Goal: Task Accomplishment & Management: Use online tool/utility

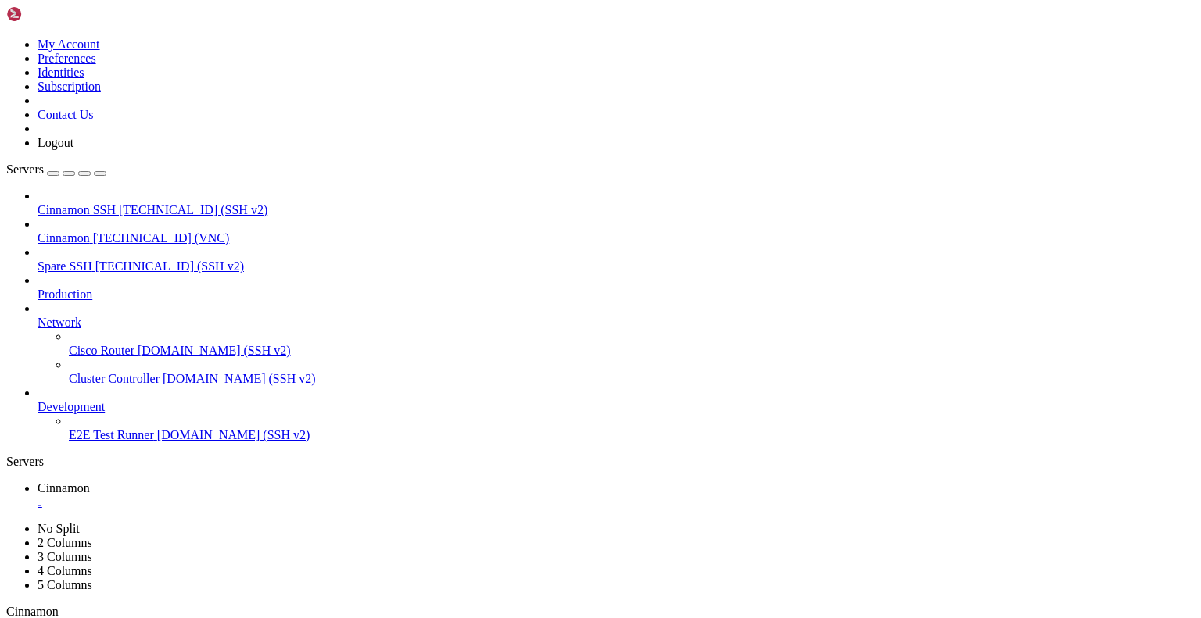
click at [285, 496] on div "" at bounding box center [616, 503] width 1157 height 14
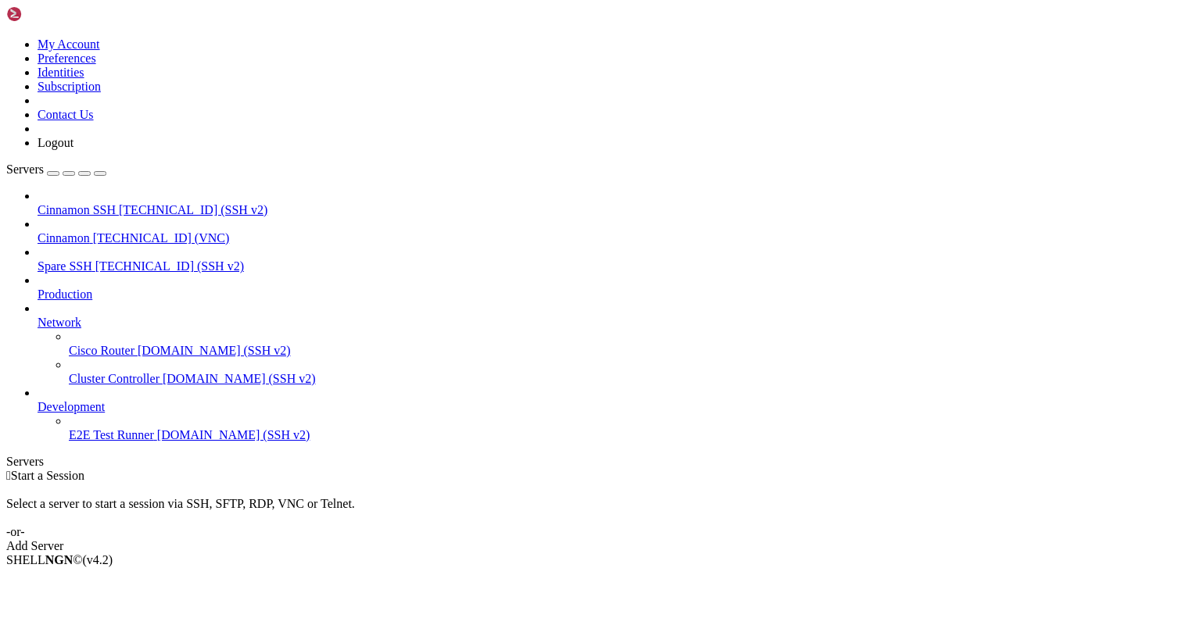
click at [90, 231] on span "Cinnamon" at bounding box center [64, 237] width 52 height 13
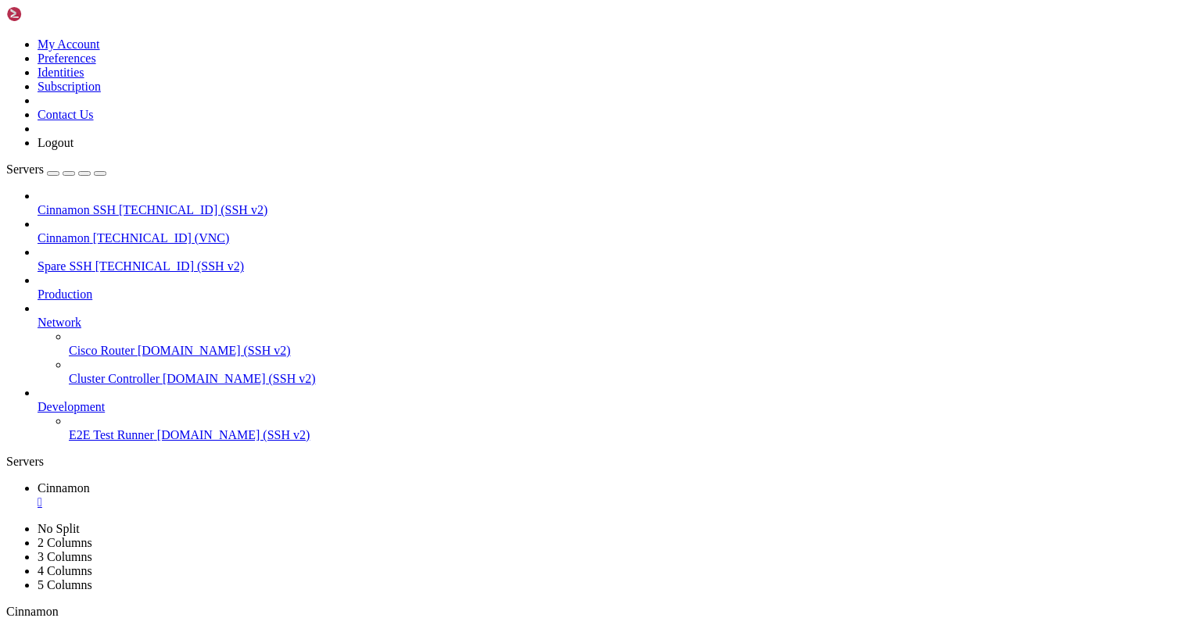
click at [286, 496] on div "" at bounding box center [616, 503] width 1157 height 14
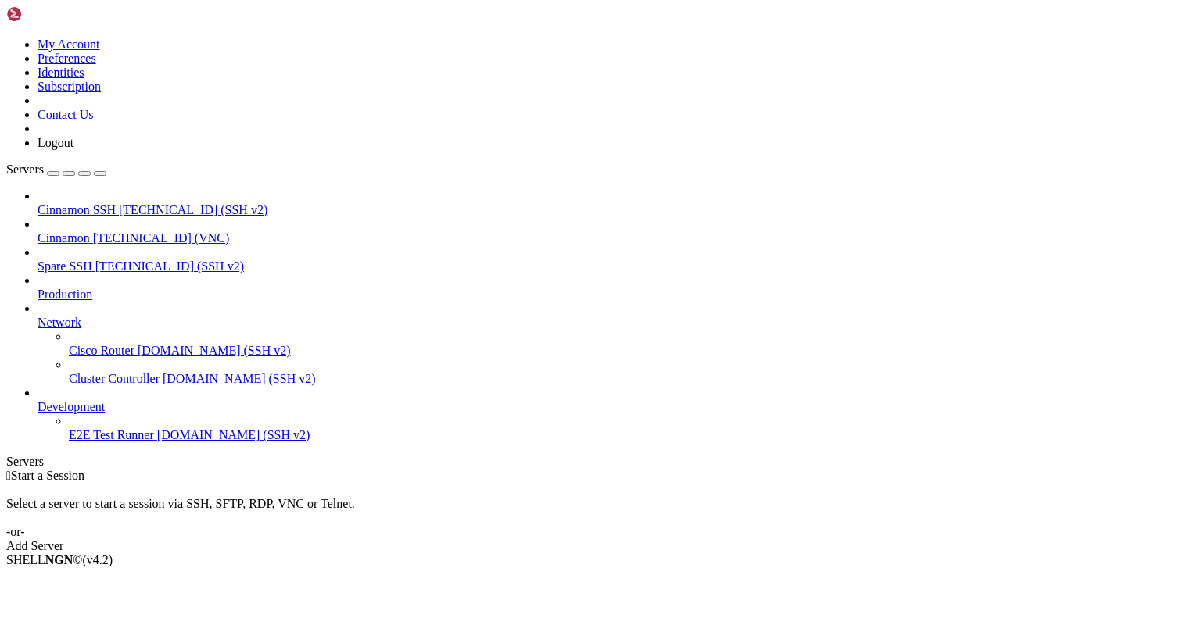
click at [90, 231] on span "Cinnamon" at bounding box center [64, 237] width 52 height 13
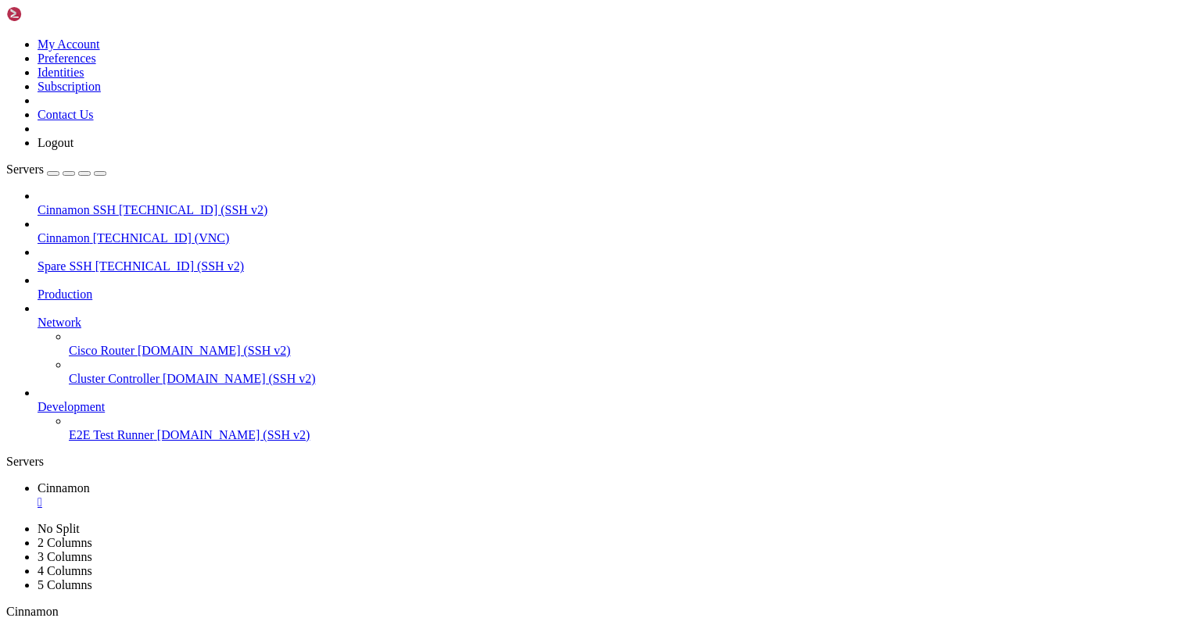
click at [287, 496] on div "" at bounding box center [616, 503] width 1157 height 14
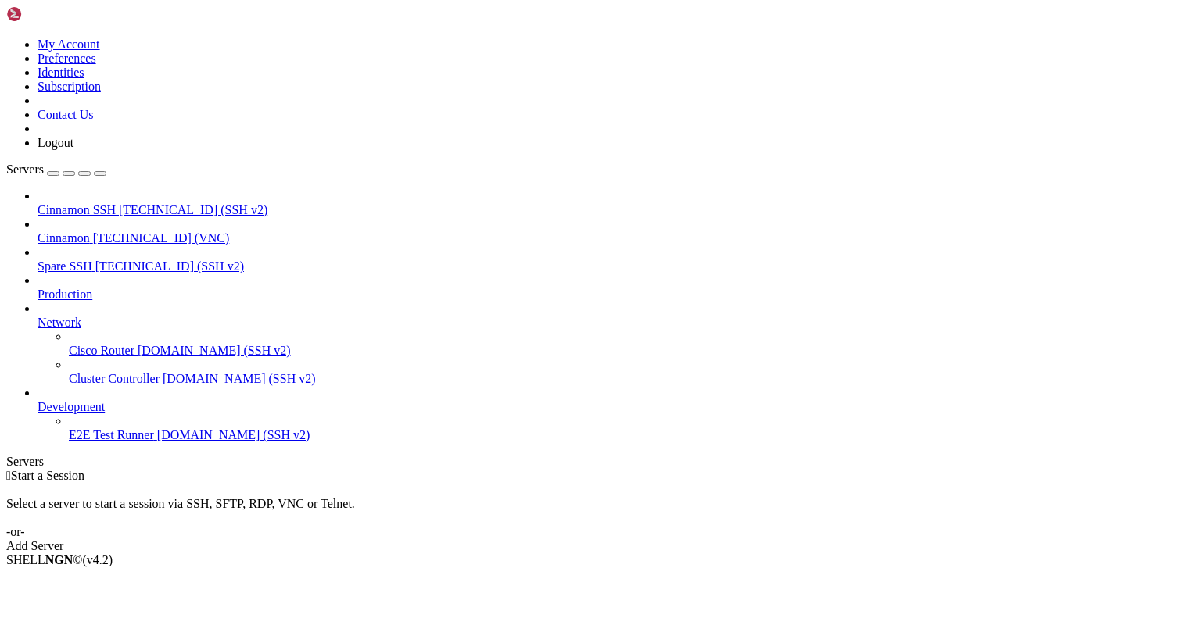
click at [119, 203] on span "[TECHNICAL_ID] (SSH v2)" at bounding box center [193, 209] width 149 height 13
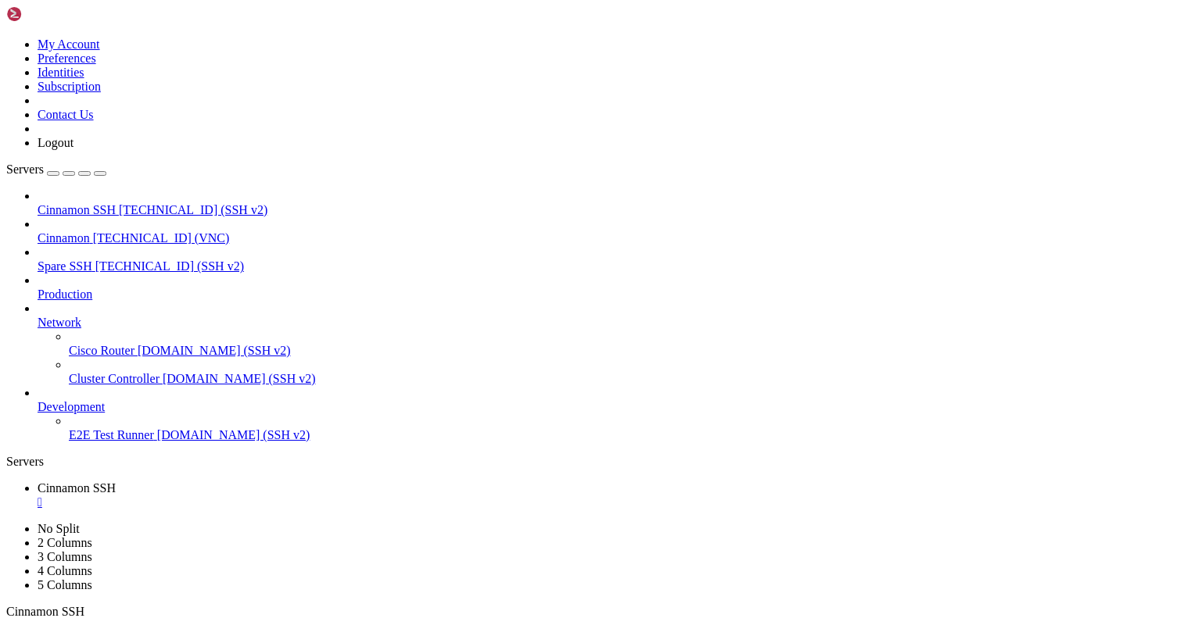
click at [306, 496] on div "" at bounding box center [616, 503] width 1157 height 14
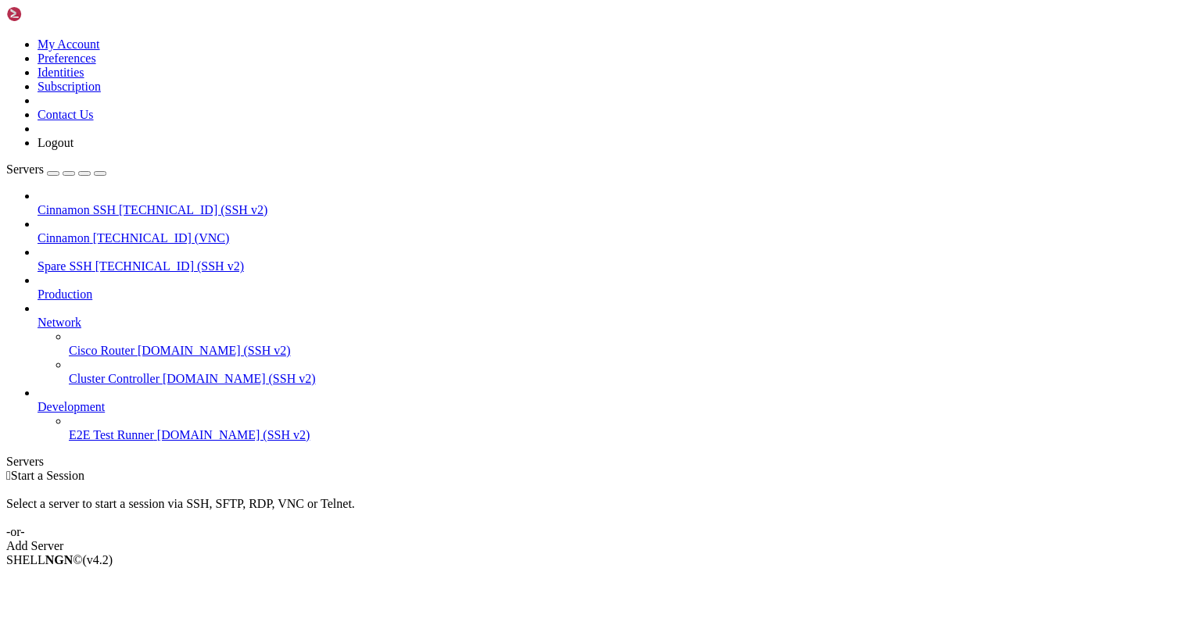
click at [83, 231] on span "Cinnamon" at bounding box center [64, 237] width 52 height 13
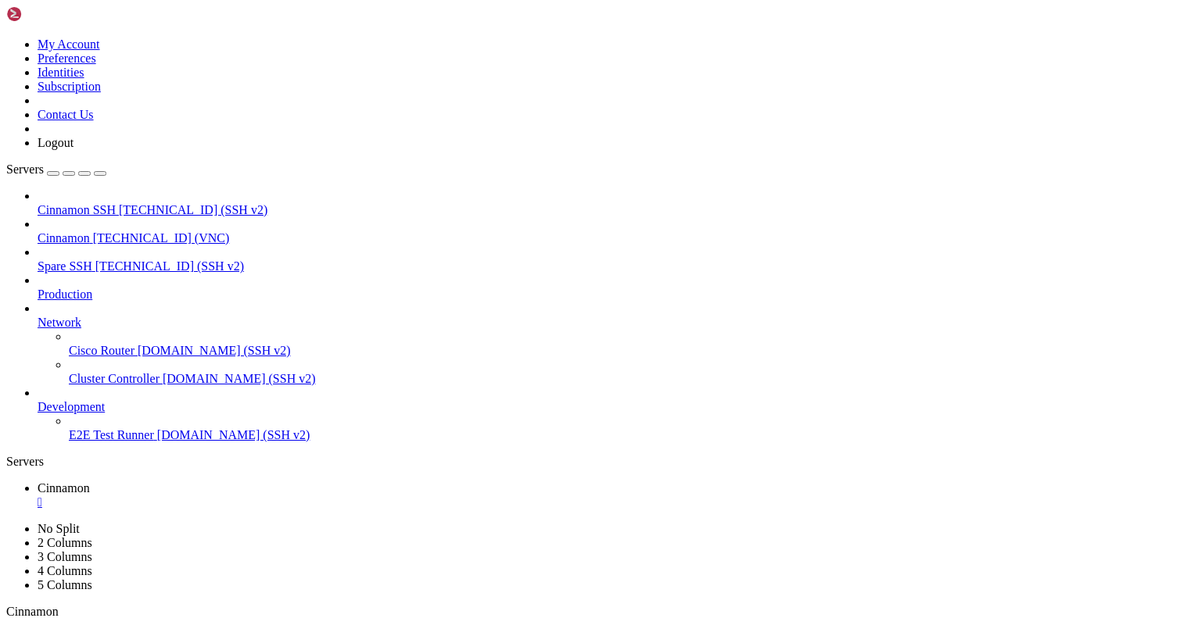
drag, startPoint x: 360, startPoint y: 49, endPoint x: 360, endPoint y: 107, distance: 57.8
click at [206, 621] on div "" at bounding box center [204, 627] width 4 height 12
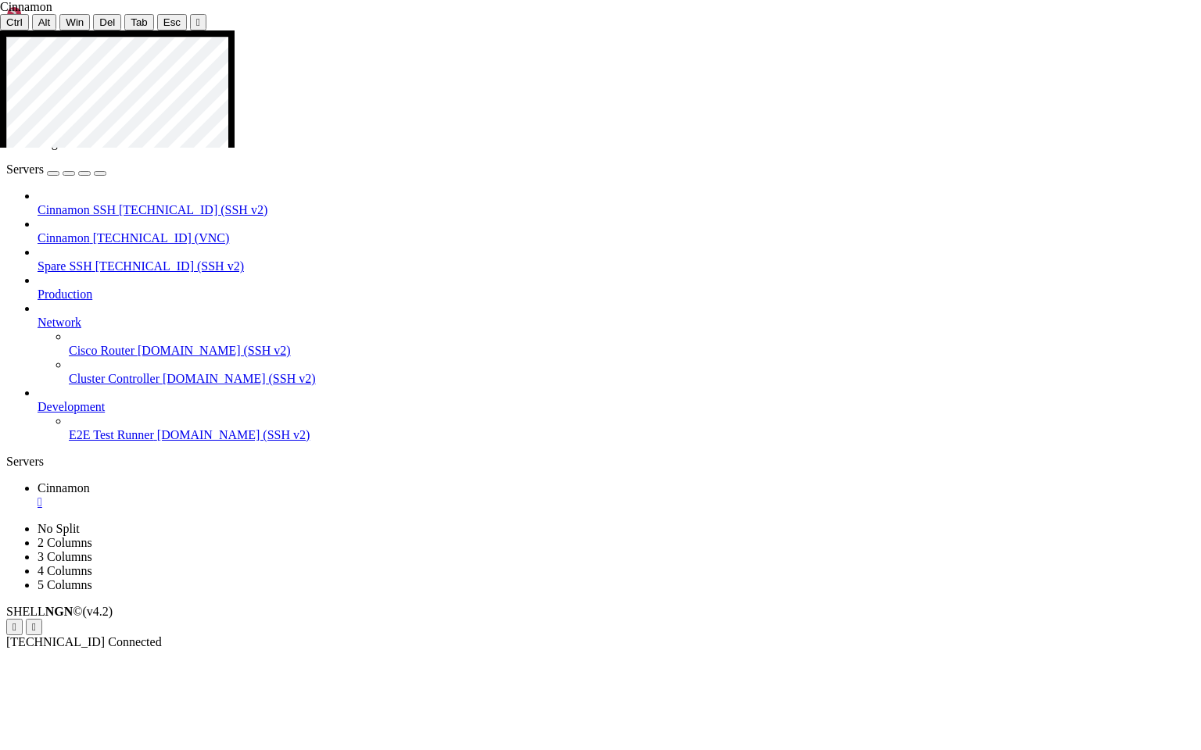
drag, startPoint x: 778, startPoint y: 718, endPoint x: 797, endPoint y: 532, distance: 187.0
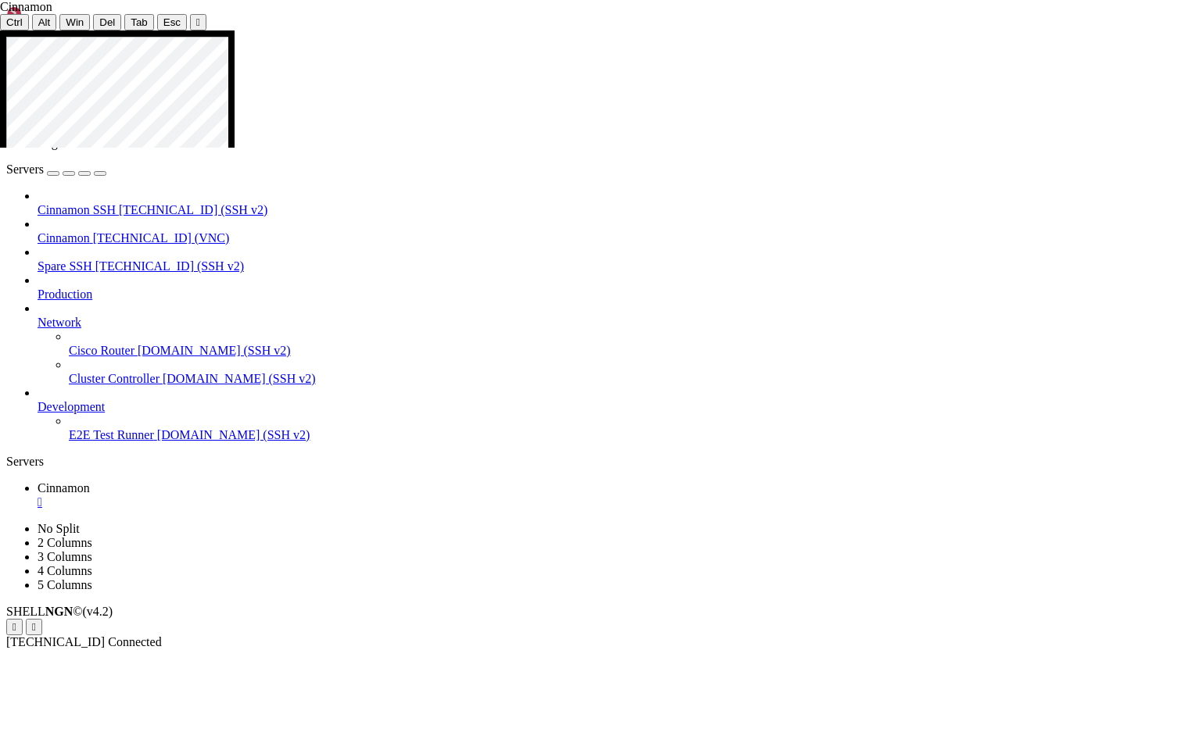
drag, startPoint x: 788, startPoint y: 715, endPoint x: 791, endPoint y: 410, distance: 304.8
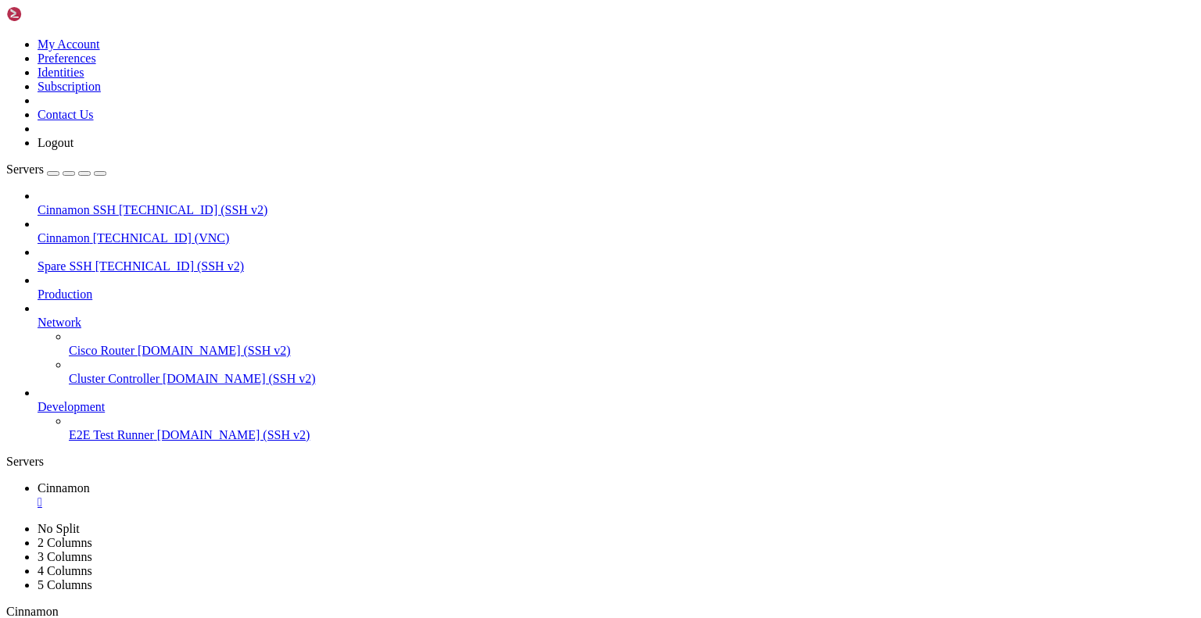
click at [288, 496] on div "" at bounding box center [616, 503] width 1157 height 14
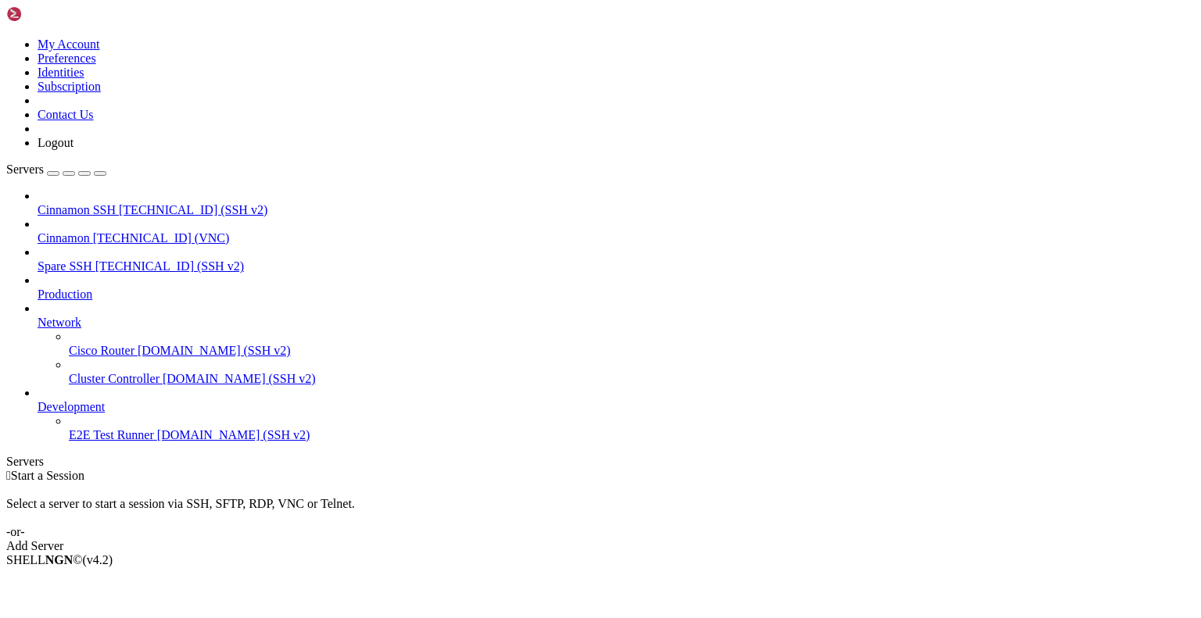
click at [86, 231] on span "Cinnamon" at bounding box center [64, 237] width 52 height 13
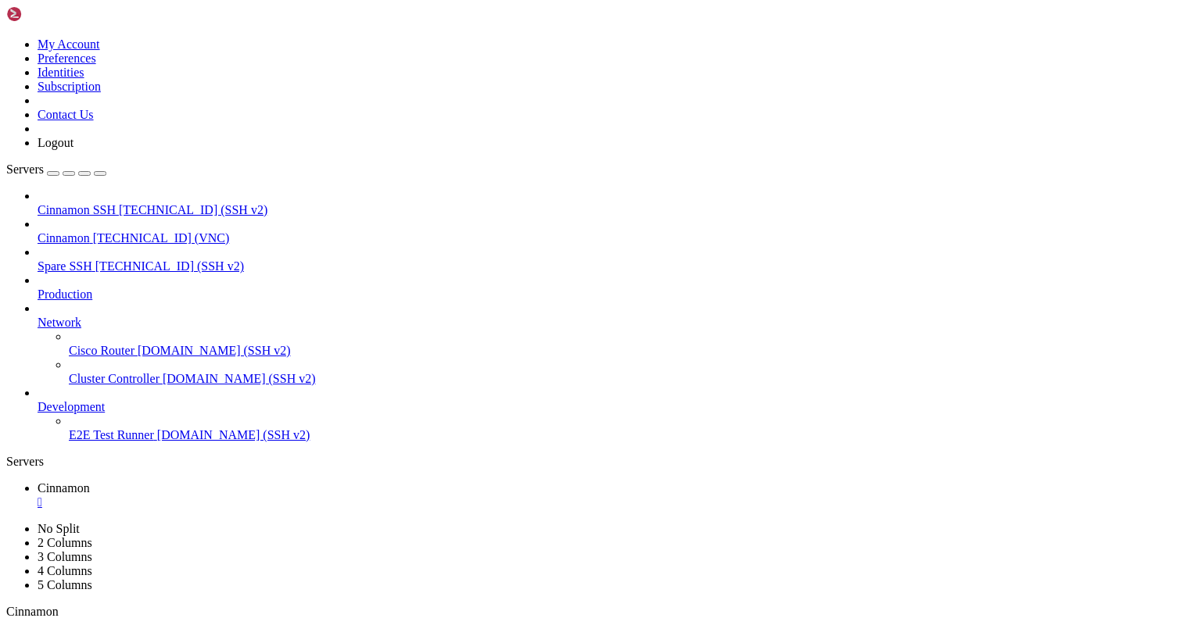
click at [206, 621] on div "" at bounding box center [204, 627] width 4 height 12
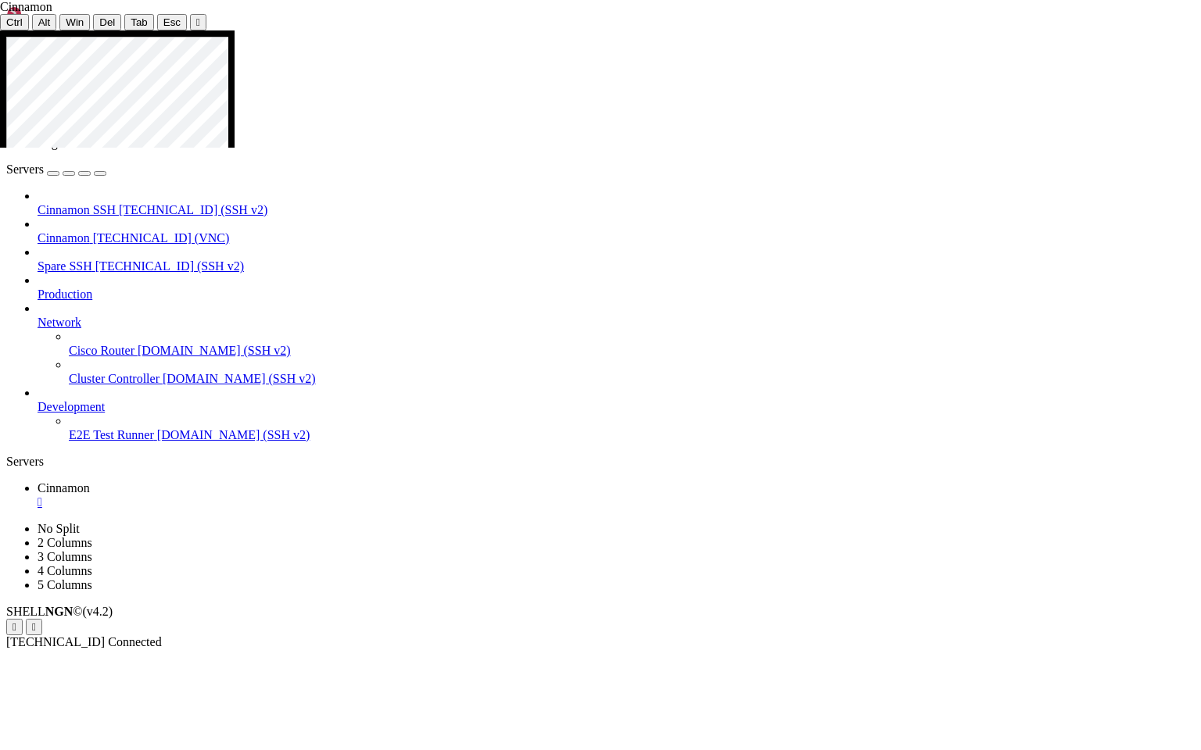
drag, startPoint x: 787, startPoint y: 433, endPoint x: 954, endPoint y: 428, distance: 166.5
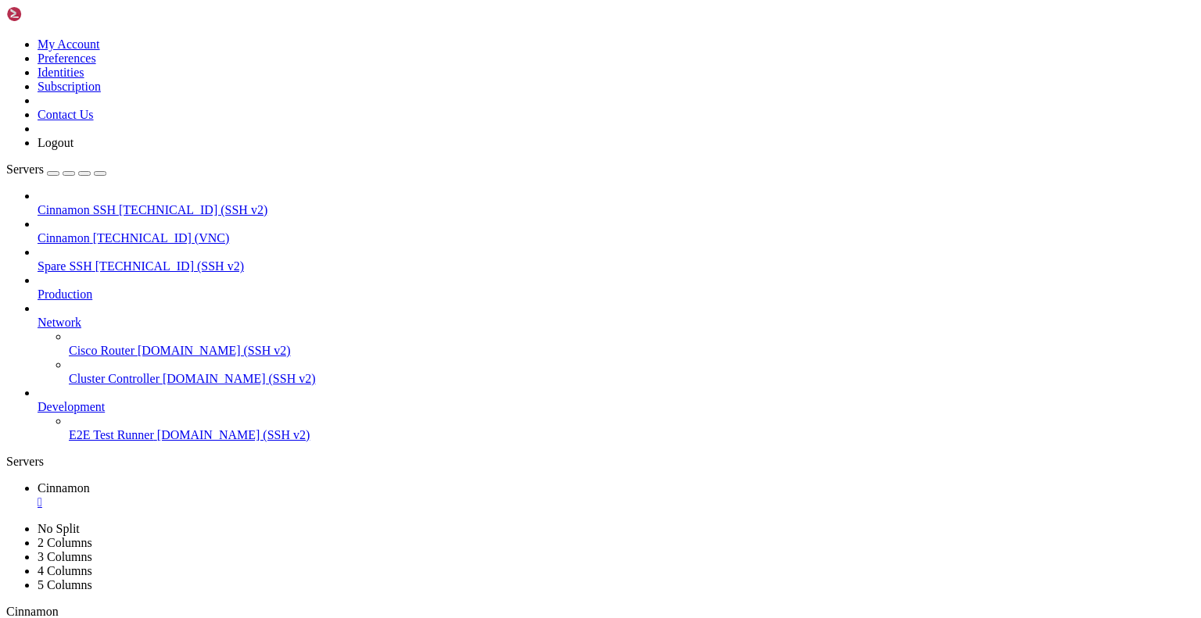
click at [287, 496] on div "" at bounding box center [616, 503] width 1157 height 14
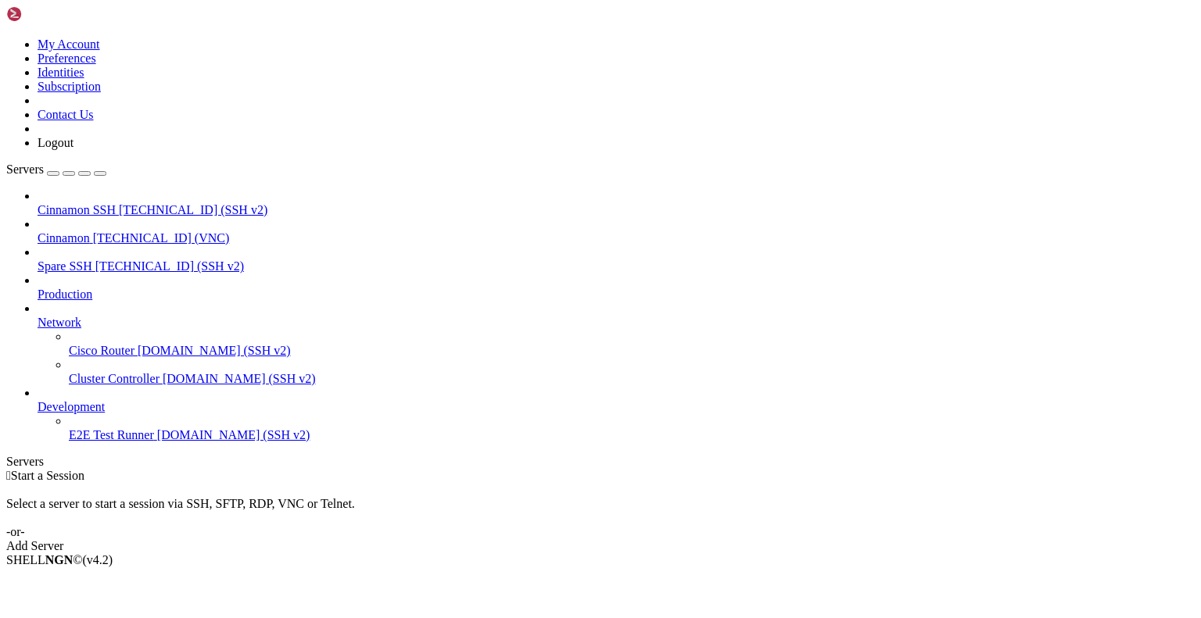
click at [6, 38] on icon at bounding box center [6, 38] width 0 height 0
click at [73, 149] on link "Logout" at bounding box center [56, 142] width 36 height 13
